Goal: Information Seeking & Learning: Learn about a topic

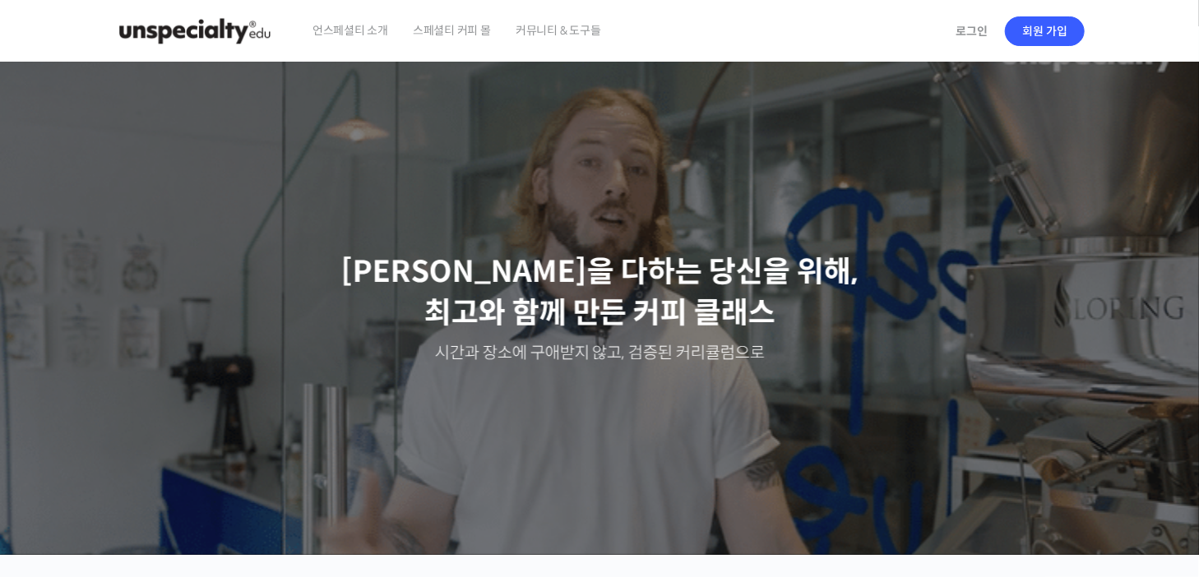
click at [556, 31] on span "커뮤니티 & 도구들" at bounding box center [559, 30] width 86 height 63
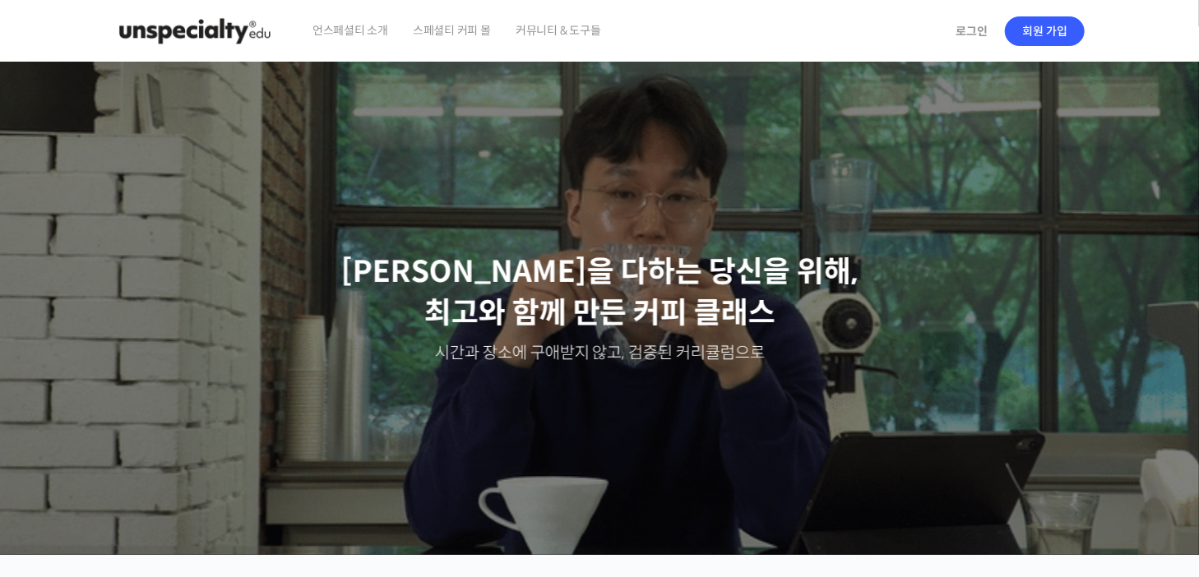
click at [482, 38] on span "스페셜티 커피 몰" at bounding box center [452, 30] width 78 height 63
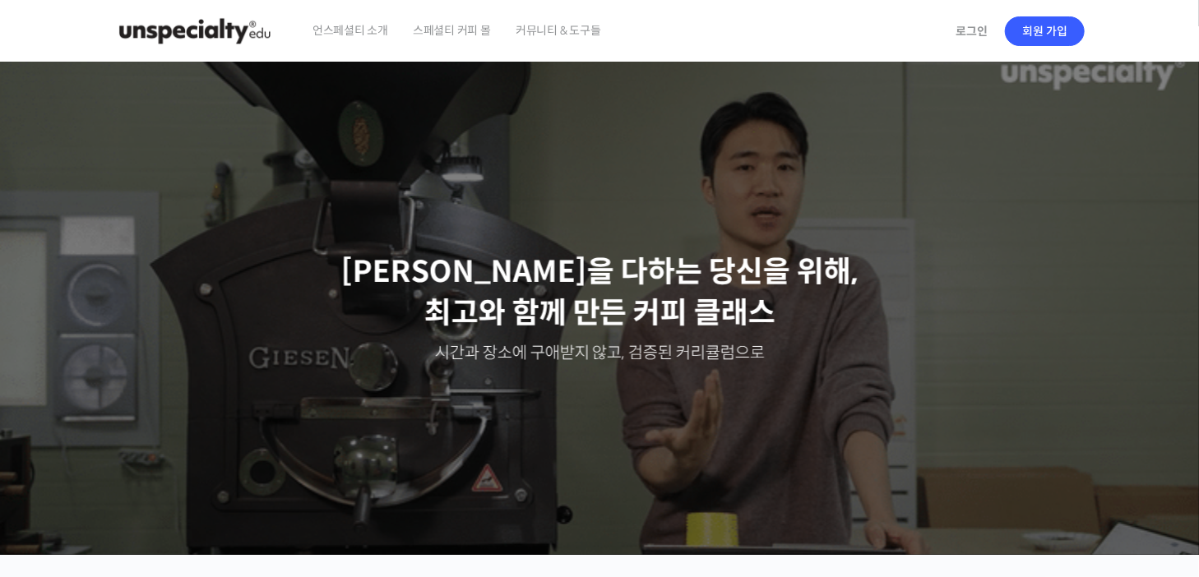
click at [559, 31] on span "커뮤니티 & 도구들" at bounding box center [559, 30] width 86 height 63
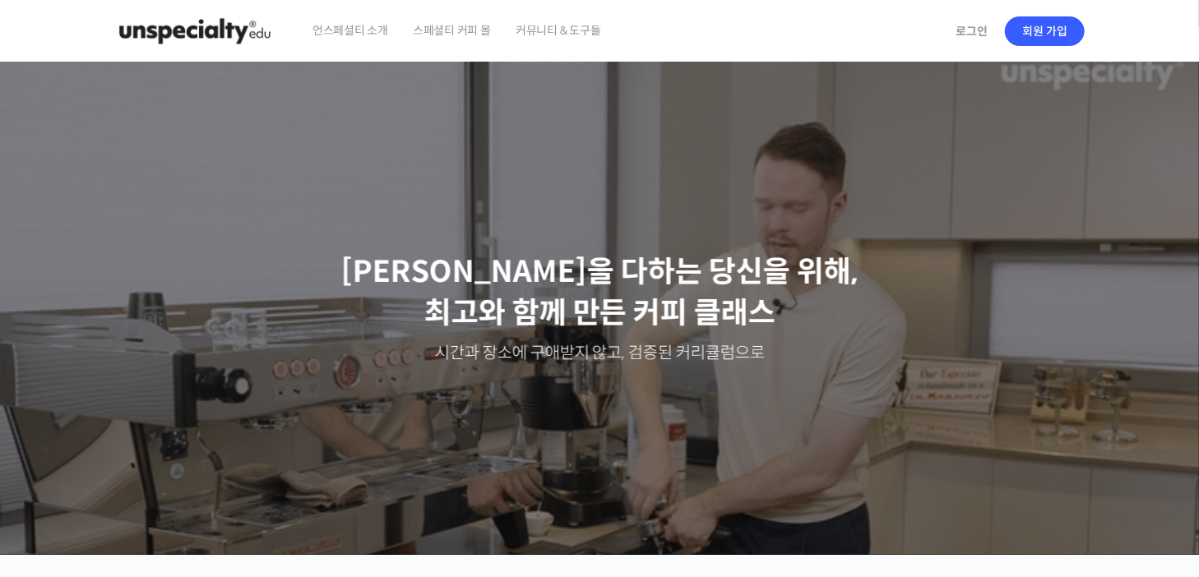
click at [216, 32] on img at bounding box center [194, 31] width 161 height 49
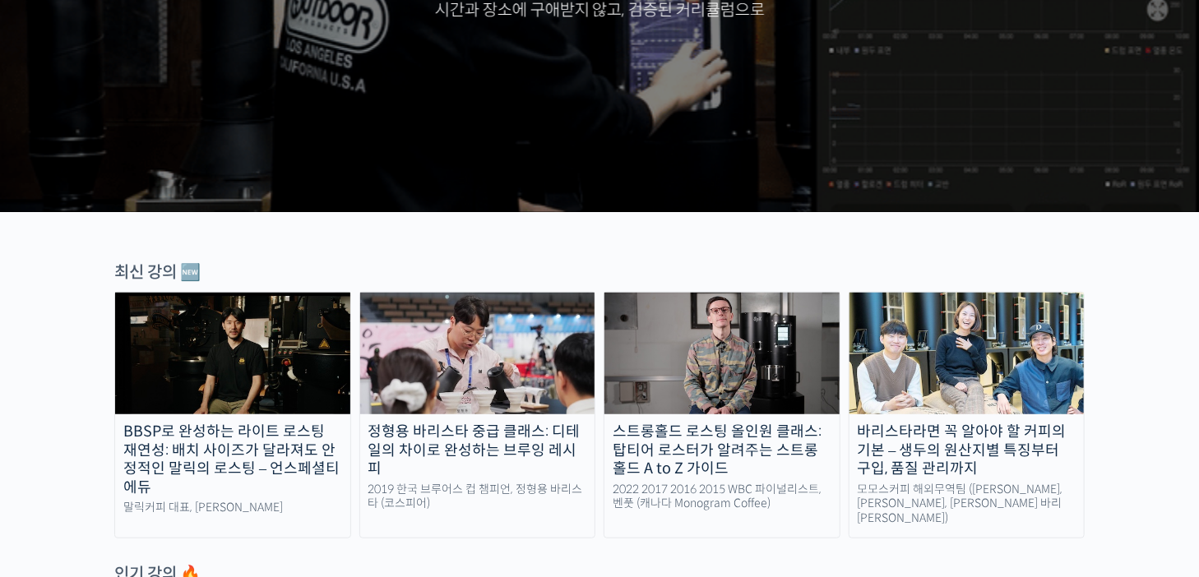
scroll to position [411, 0]
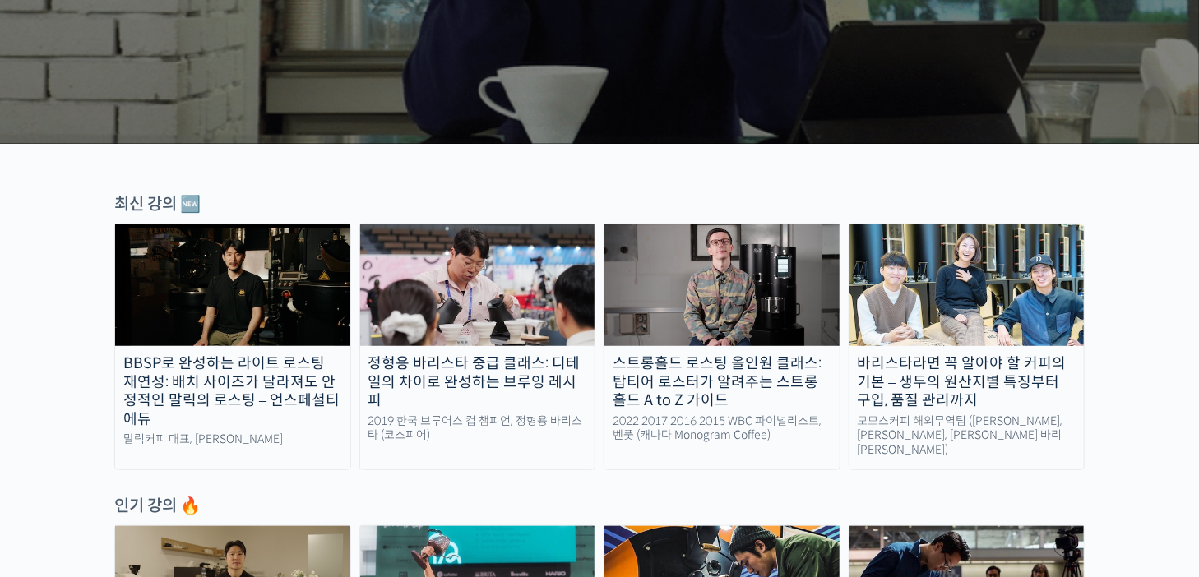
click at [1013, 276] on img at bounding box center [967, 286] width 235 height 122
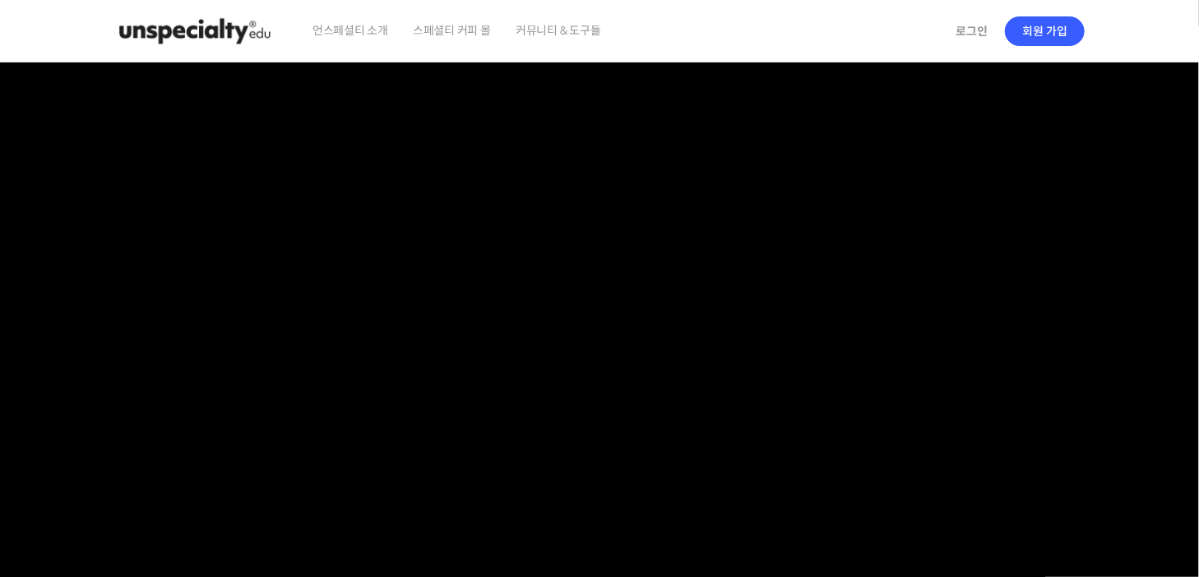
click at [484, 40] on span "스페셜티 커피 몰" at bounding box center [452, 30] width 78 height 63
